Goal: Check status: Check status

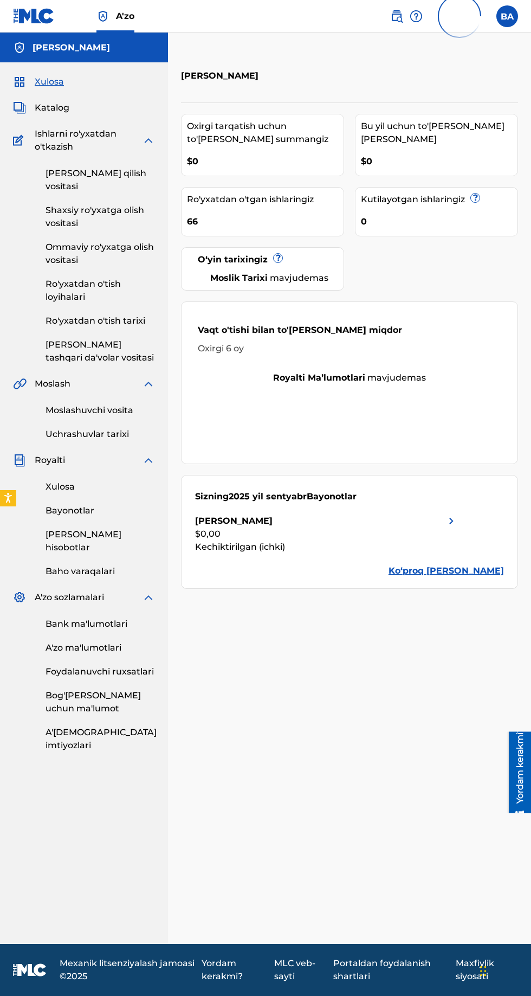
scroll to position [27, 0]
click at [369, 527] on div "$0,00" at bounding box center [326, 533] width 263 height 13
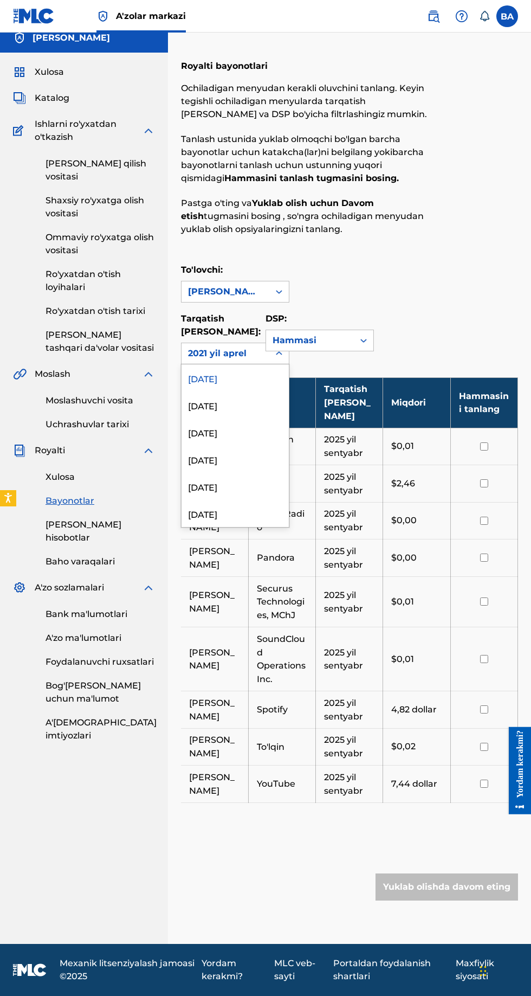
scroll to position [39, 0]
click at [231, 509] on font "2025 yil aprel" at bounding box center [216, 514] width 57 height 10
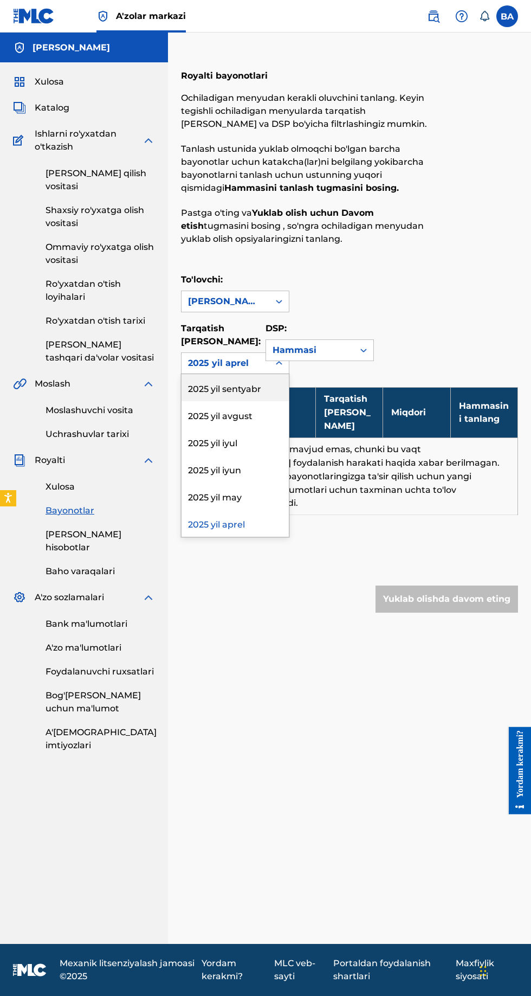
click at [255, 384] on font "2025 yil sentyabr" at bounding box center [224, 389] width 73 height 10
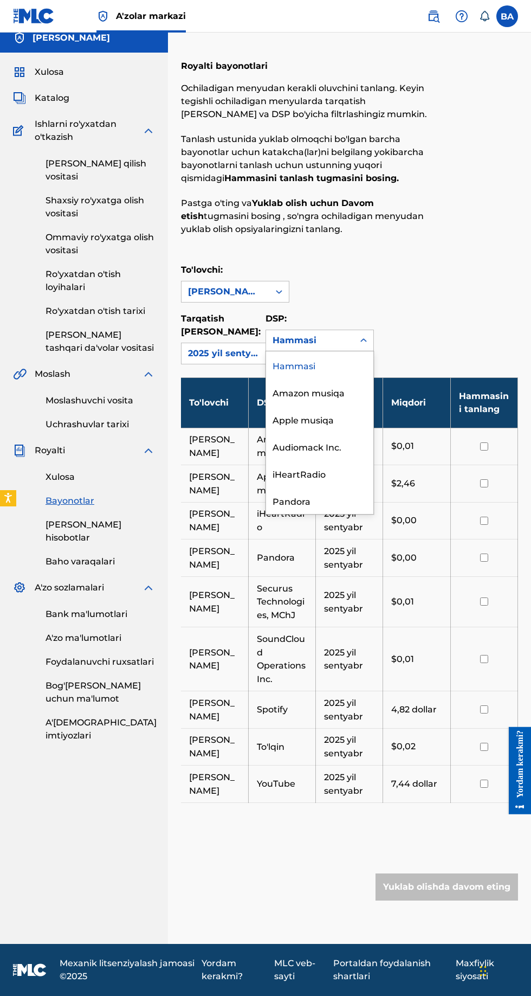
click at [302, 361] on font "Hammasi" at bounding box center [294, 366] width 43 height 10
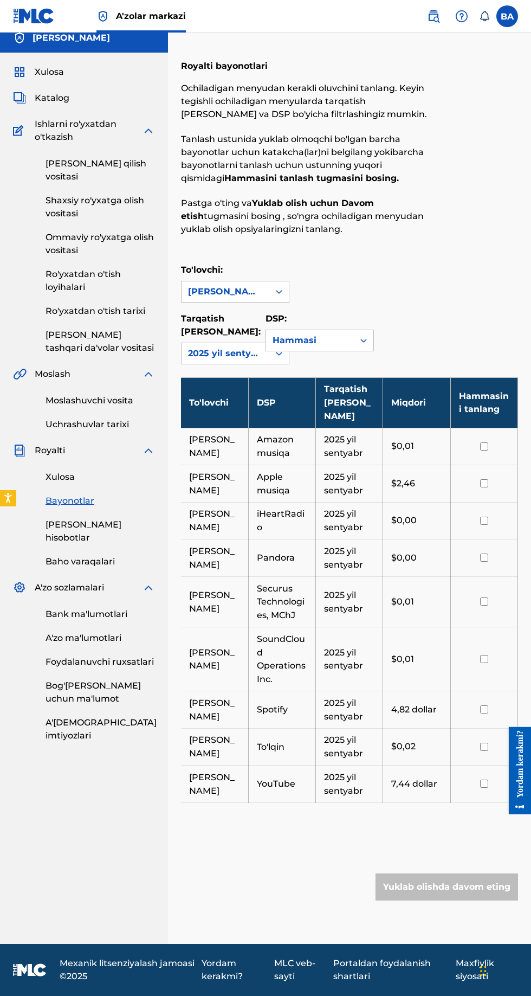
click at [75, 470] on link "Xulosa" at bounding box center [100, 476] width 109 height 13
